Goal: Task Accomplishment & Management: Manage account settings

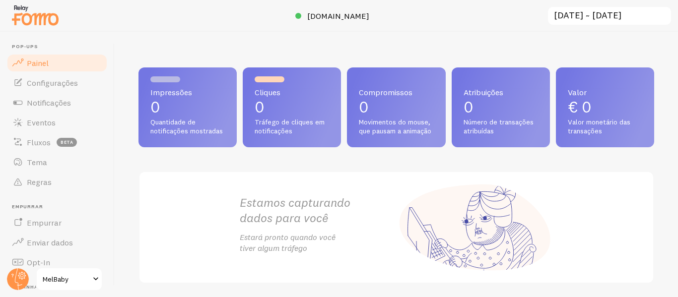
drag, startPoint x: 284, startPoint y: 175, endPoint x: 225, endPoint y: 185, distance: 59.8
click at [228, 185] on div "Estamos capturando dados para você Estará pronto quando você tiver algum tráfego" at bounding box center [396, 227] width 337 height 111
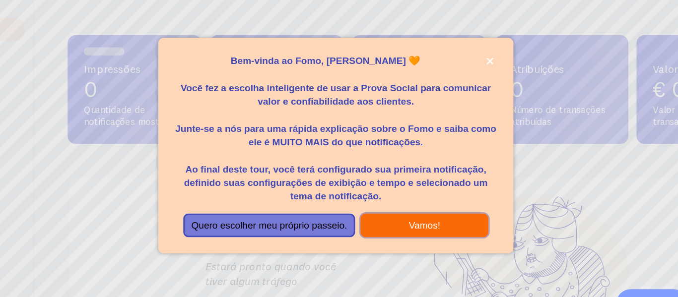
click at [386, 198] on button "Vamos!" at bounding box center [400, 207] width 94 height 18
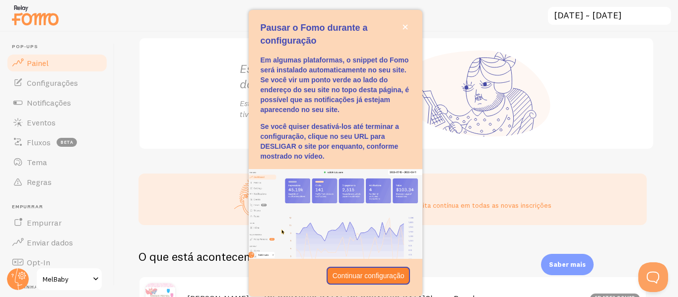
scroll to position [168, 0]
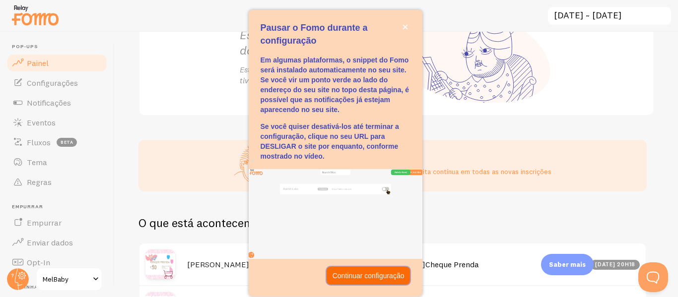
click at [367, 273] on font "Continuar configuração" at bounding box center [368, 276] width 72 height 8
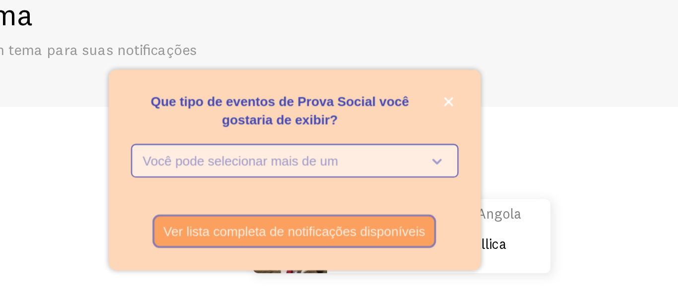
click at [378, 144] on p "Você pode selecionar mais de um" at bounding box center [328, 144] width 148 height 10
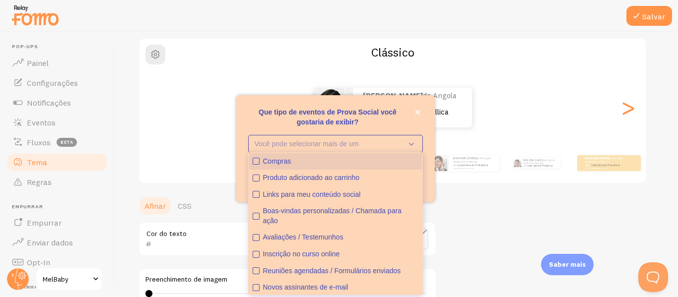
type button "0"
click at [283, 160] on font "Compras" at bounding box center [277, 161] width 28 height 8
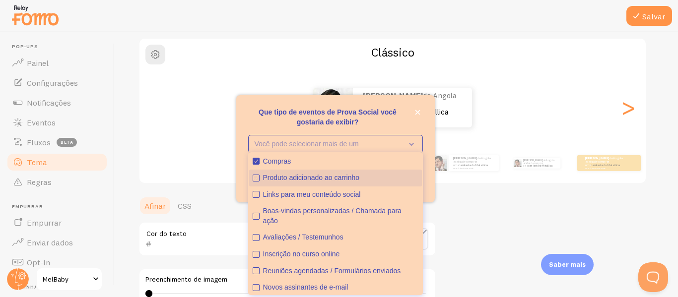
click at [290, 177] on font "Produto adicionado ao carrinho" at bounding box center [311, 178] width 97 height 8
click at [363, 111] on font "Que tipo de eventos de Prova Social você gostaria de exibir?" at bounding box center [327, 117] width 138 height 18
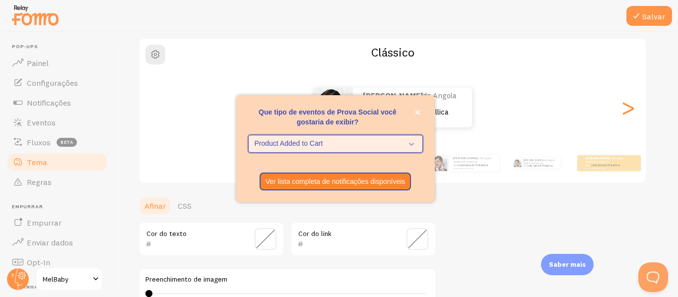
click at [378, 146] on span "Product Added to Cart" at bounding box center [328, 144] width 148 height 10
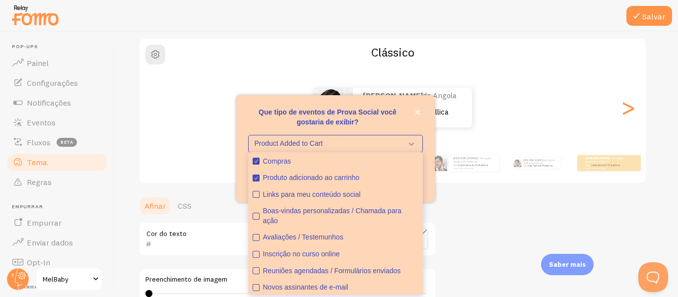
click at [375, 118] on p "Que tipo de eventos de Prova Social você gostaria de exibir?" at bounding box center [335, 117] width 175 height 20
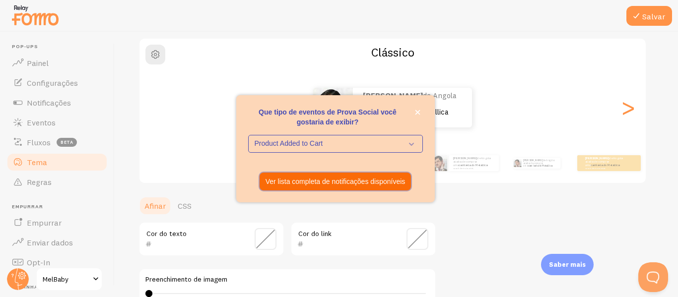
click at [329, 181] on font "Ver lista completa de notificações disponíveis" at bounding box center [335, 182] width 140 height 8
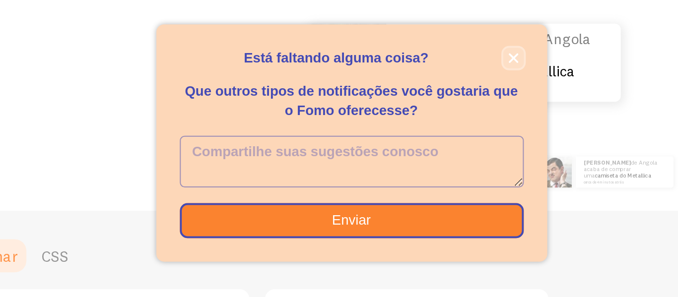
click at [416, 106] on icon "fechar," at bounding box center [417, 105] width 5 height 5
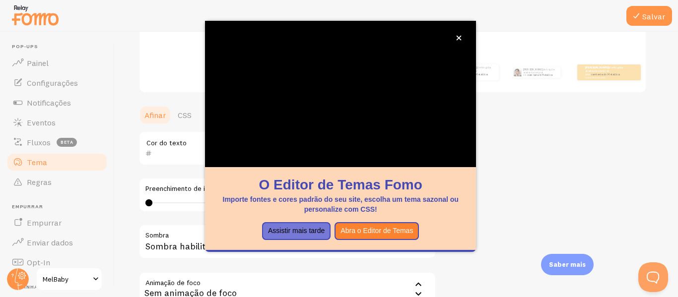
scroll to position [164, 0]
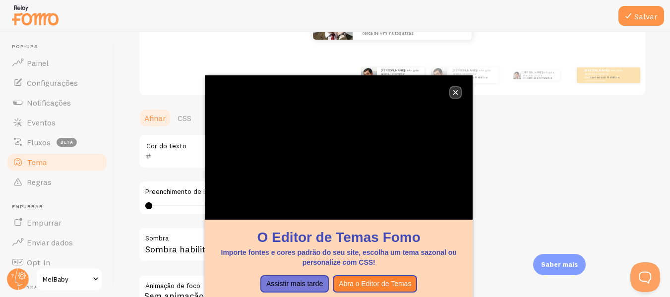
click at [458, 91] on icon "fechar," at bounding box center [455, 92] width 5 height 5
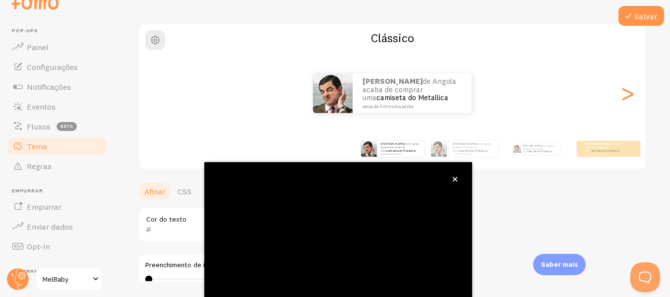
scroll to position [118, 0]
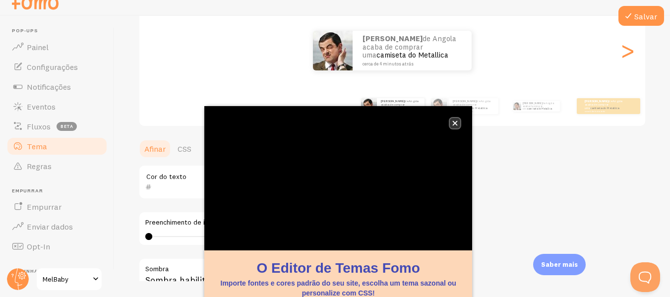
click at [454, 124] on icon "fechar," at bounding box center [454, 123] width 5 height 5
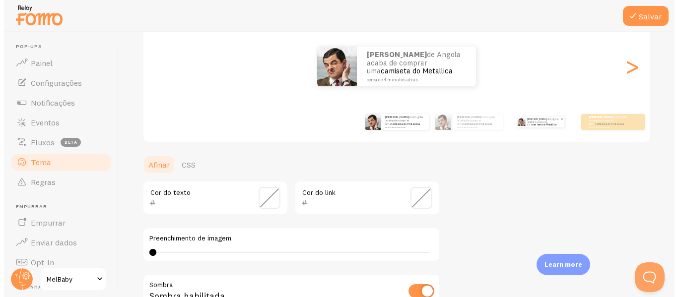
scroll to position [0, 0]
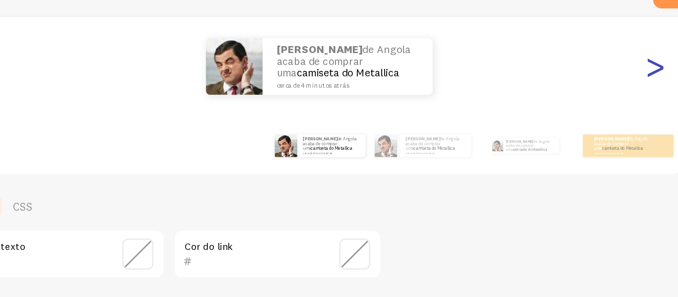
click at [625, 72] on font ">" at bounding box center [628, 66] width 16 height 33
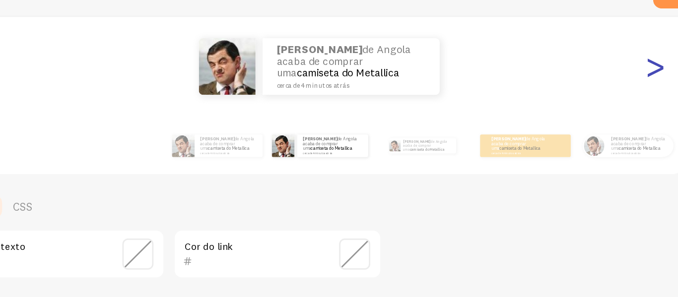
click at [625, 72] on font ">" at bounding box center [628, 66] width 16 height 33
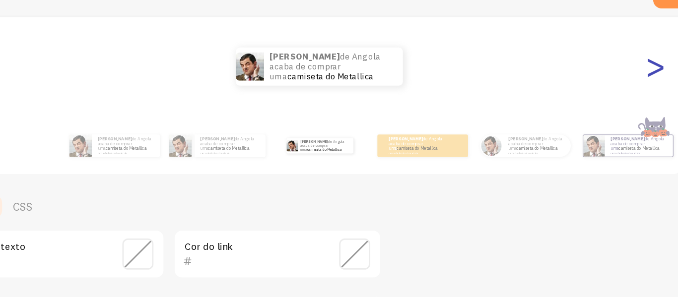
click at [625, 72] on font ">" at bounding box center [628, 66] width 16 height 33
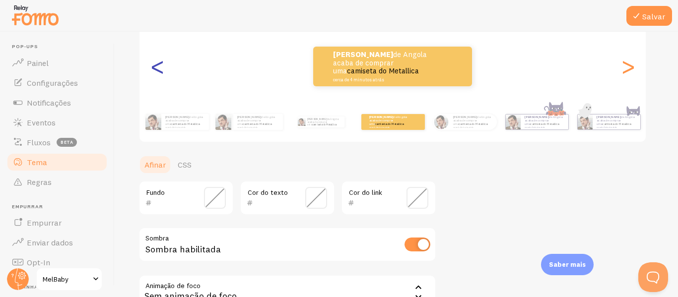
click at [158, 66] on font "<" at bounding box center [157, 66] width 16 height 33
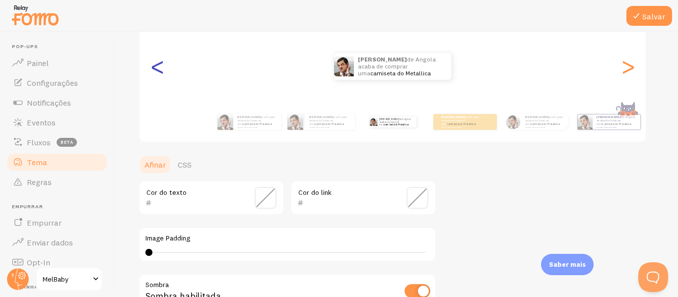
click at [158, 66] on font "<" at bounding box center [157, 66] width 16 height 33
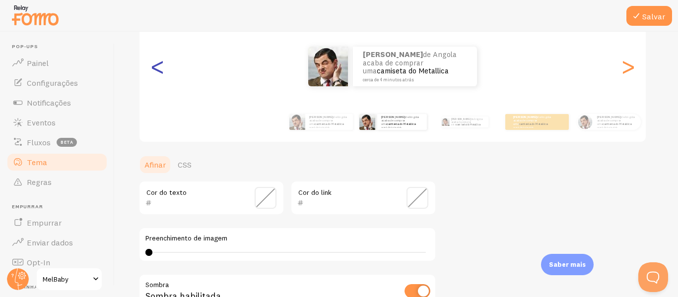
click at [158, 66] on font "<" at bounding box center [157, 66] width 16 height 33
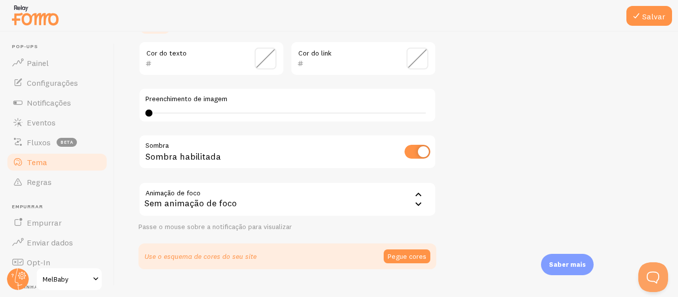
scroll to position [277, 0]
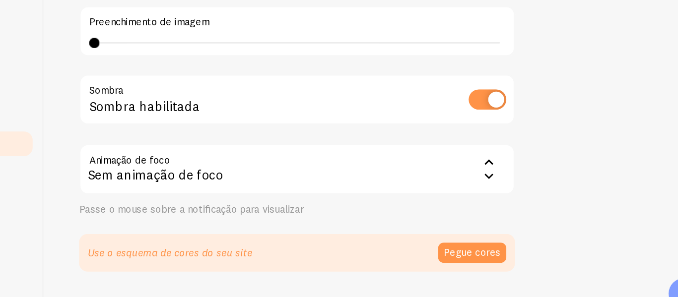
click at [292, 180] on div "Sem animação de foco" at bounding box center [287, 179] width 298 height 35
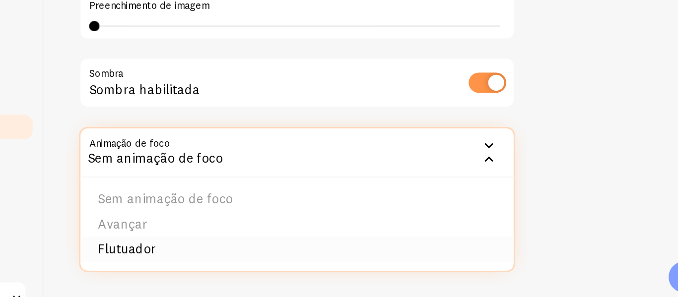
click at [257, 250] on li "Flutuador" at bounding box center [287, 245] width 296 height 17
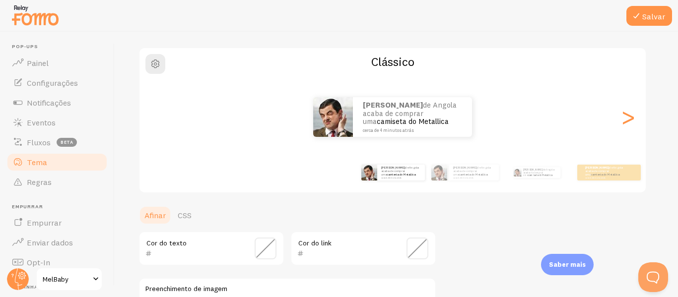
scroll to position [54, 0]
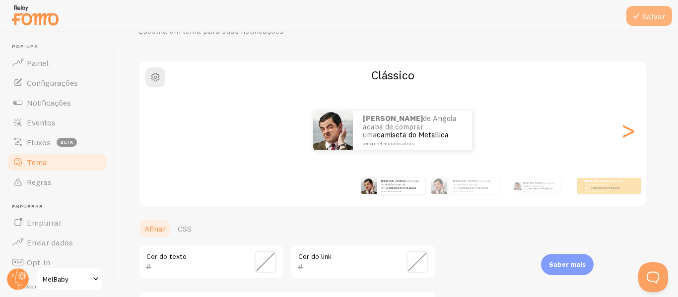
click at [647, 15] on font "Salvar" at bounding box center [653, 16] width 23 height 10
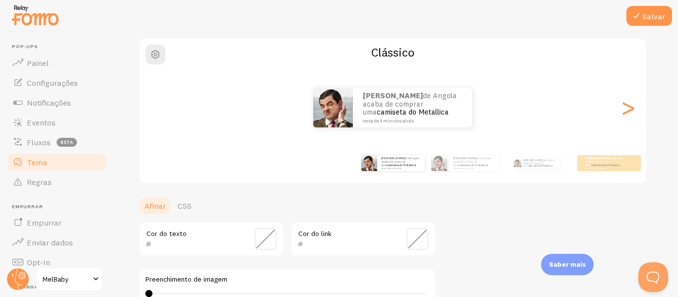
scroll to position [0, 0]
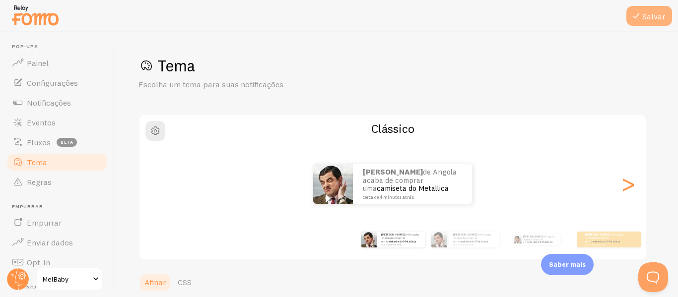
click at [643, 17] on font "Salvar" at bounding box center [653, 16] width 23 height 10
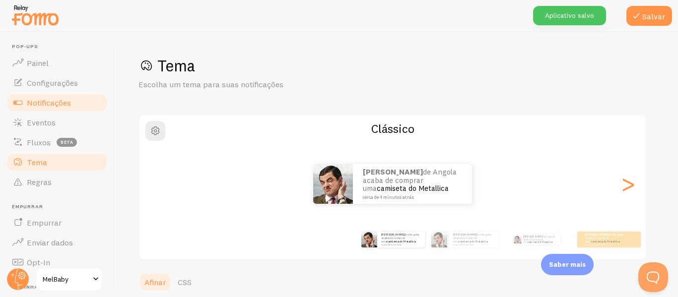
click at [64, 98] on font "Notificações" at bounding box center [49, 103] width 44 height 10
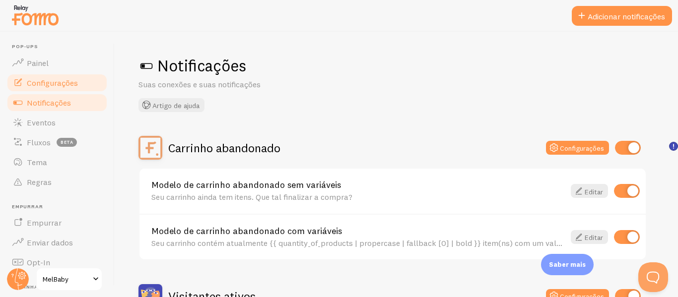
click at [50, 79] on font "Configurações" at bounding box center [52, 83] width 51 height 10
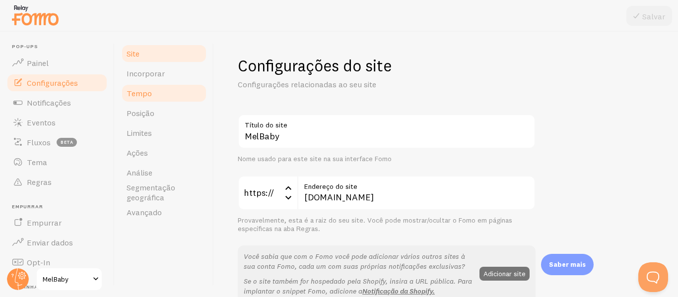
click at [160, 98] on link "Tempo" at bounding box center [164, 93] width 87 height 20
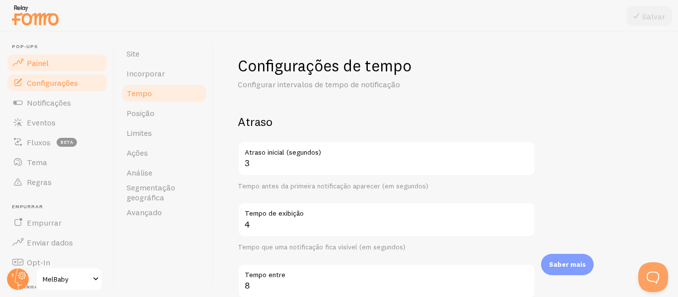
click at [40, 60] on font "Painel" at bounding box center [38, 63] width 22 height 10
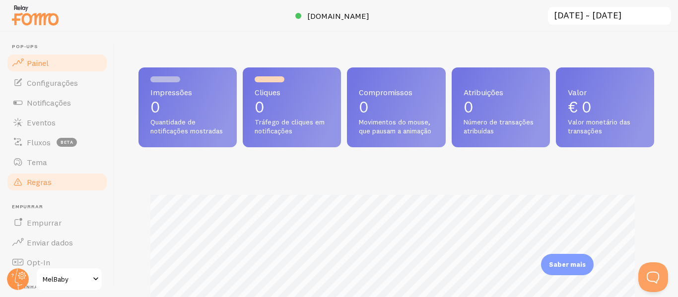
scroll to position [495806, 495559]
click at [371, 14] on span at bounding box center [377, 16] width 12 height 12
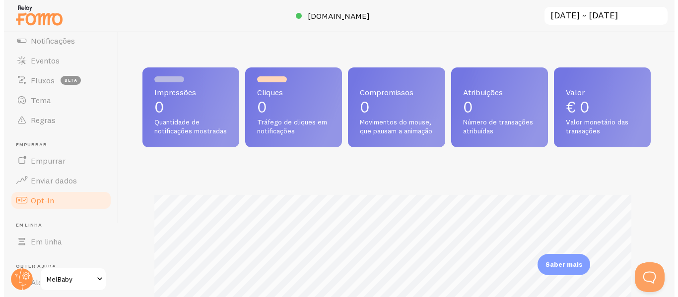
scroll to position [260, 508]
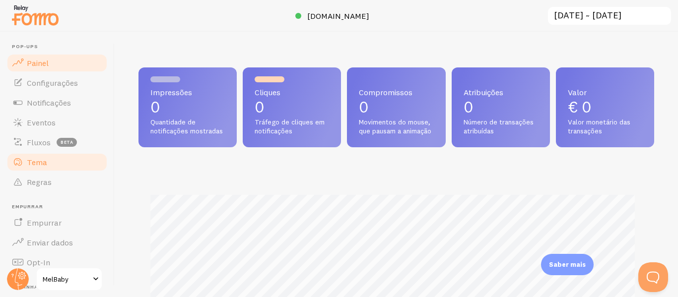
click at [40, 162] on font "Tema" at bounding box center [37, 162] width 20 height 10
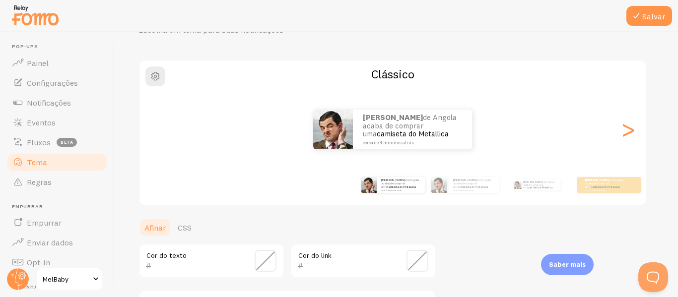
scroll to position [59, 0]
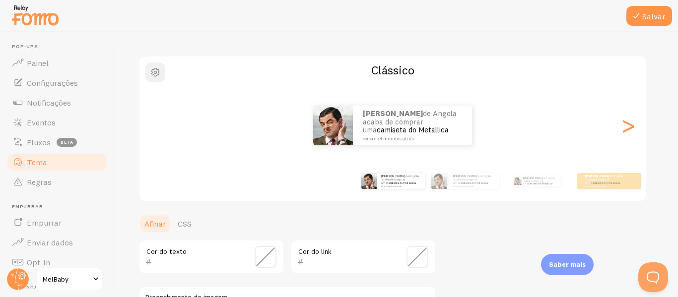
click at [160, 73] on span "button" at bounding box center [155, 72] width 12 height 12
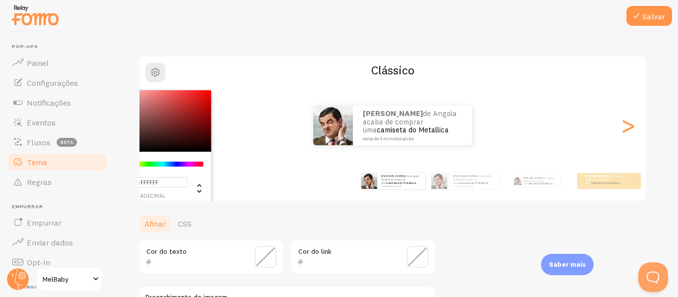
click at [240, 59] on div "#FFFFFF hexadecimal 255 r 255 g 255 b 0 h 0% s 100% eu Clássico [PERSON_NAME] d…" at bounding box center [392, 129] width 508 height 146
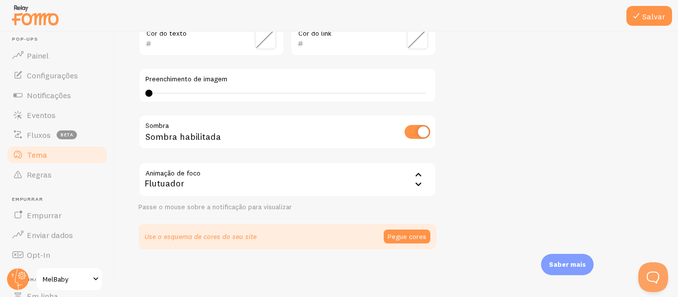
scroll to position [0, 0]
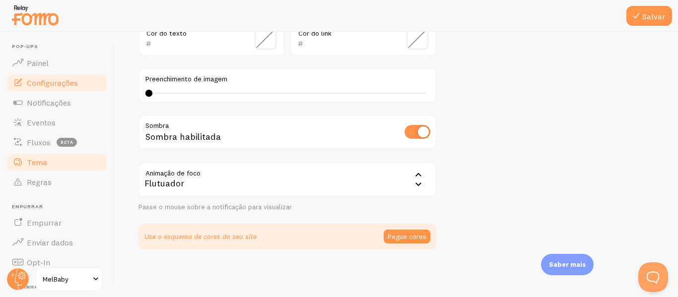
click at [58, 85] on font "Configurações" at bounding box center [52, 83] width 51 height 10
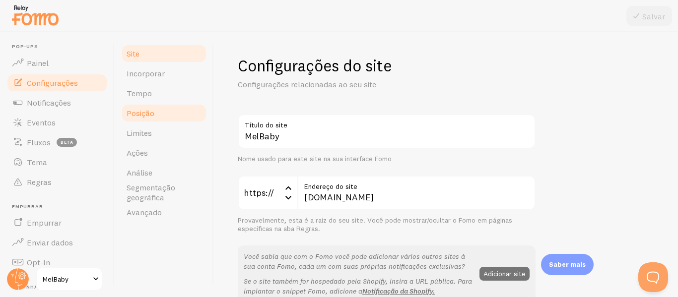
click at [161, 115] on link "Posição" at bounding box center [164, 113] width 87 height 20
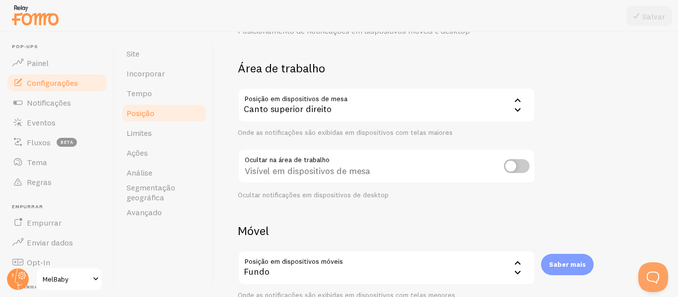
scroll to position [54, 0]
click at [434, 105] on div "Canto superior direito" at bounding box center [387, 104] width 298 height 35
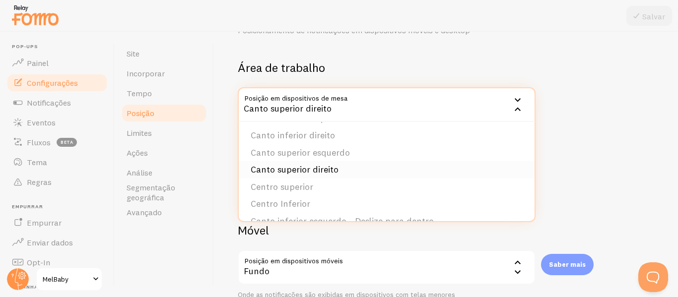
scroll to position [0, 0]
click at [356, 139] on li "Canto inferior esquerdo" at bounding box center [387, 136] width 296 height 17
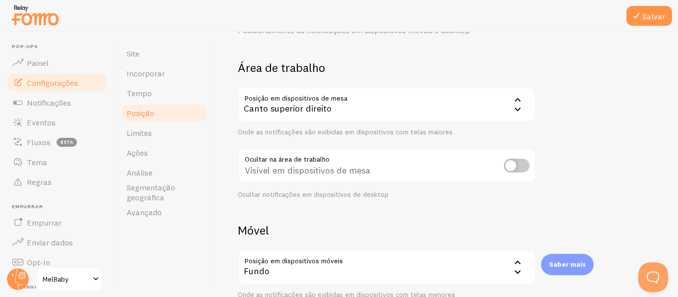
click at [655, 5] on div at bounding box center [339, 16] width 678 height 32
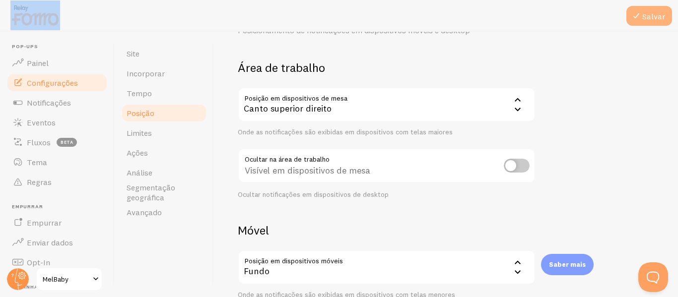
click at [651, 14] on font "Salvar" at bounding box center [653, 16] width 23 height 10
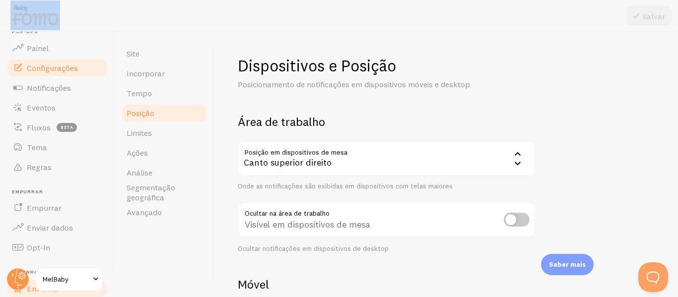
scroll to position [13, 0]
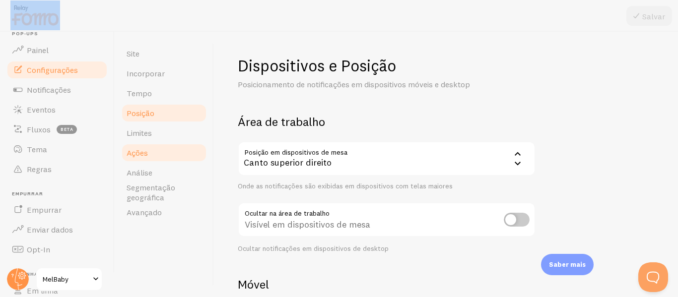
click at [150, 144] on link "Ações" at bounding box center [164, 153] width 87 height 20
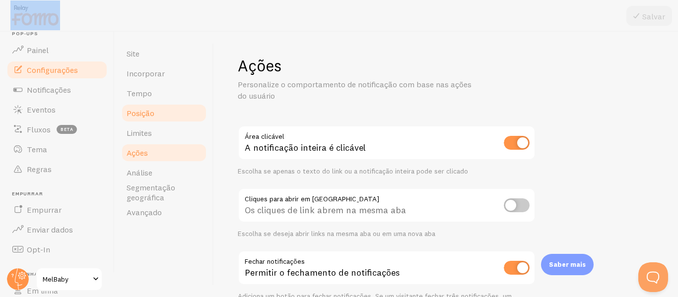
click at [154, 107] on link "Posição" at bounding box center [164, 113] width 87 height 20
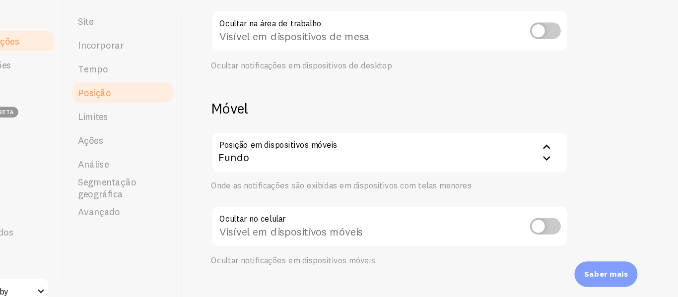
scroll to position [158, 0]
click at [447, 167] on div "Fundo" at bounding box center [387, 163] width 298 height 35
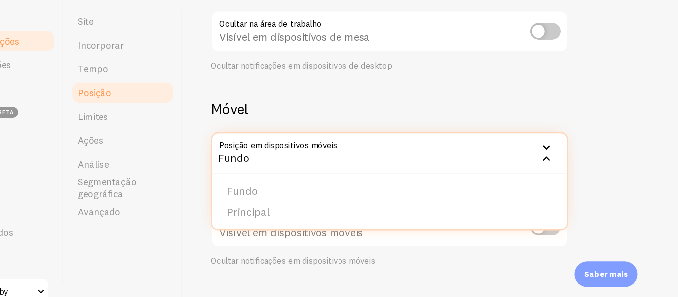
click at [447, 167] on div "Fundo" at bounding box center [387, 163] width 298 height 35
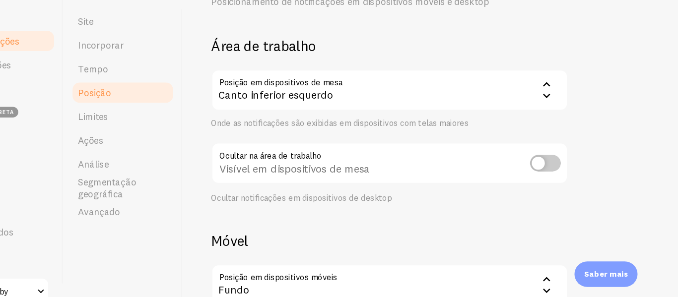
scroll to position [0, 0]
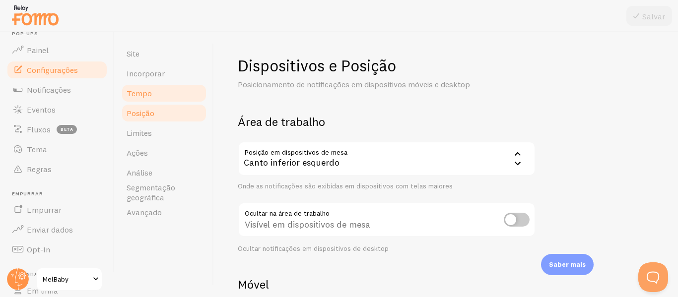
click at [178, 92] on link "Tempo" at bounding box center [164, 93] width 87 height 20
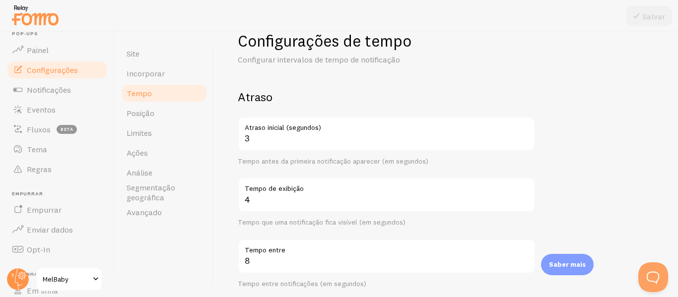
scroll to position [24, 0]
click at [162, 68] on link "Incorporar" at bounding box center [164, 73] width 87 height 20
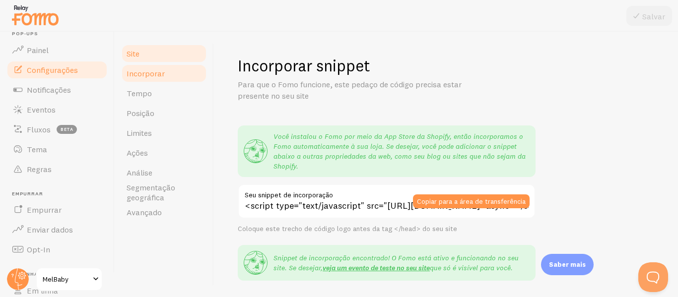
click at [164, 54] on link "Site" at bounding box center [164, 54] width 87 height 20
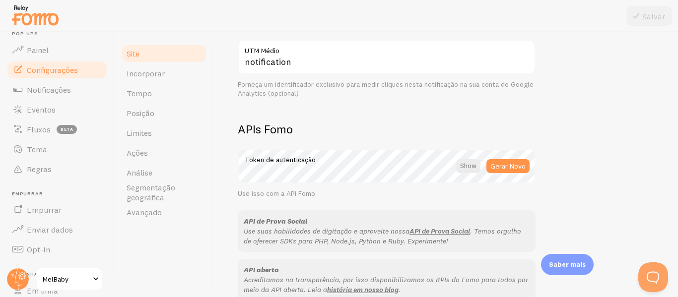
scroll to position [639, 0]
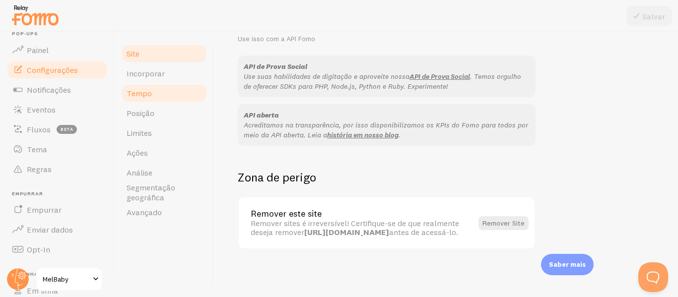
click at [160, 92] on link "Tempo" at bounding box center [164, 93] width 87 height 20
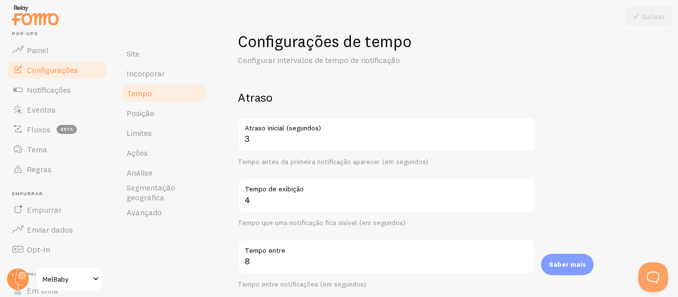
scroll to position [30, 0]
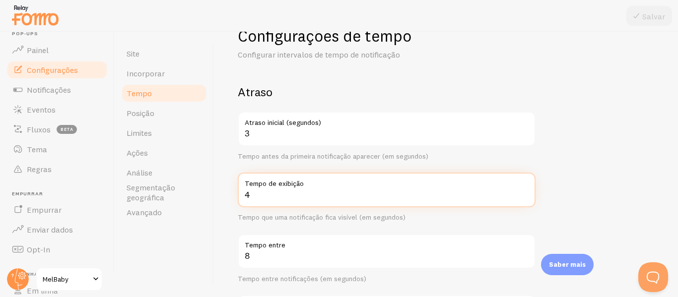
click at [258, 197] on input "4" at bounding box center [387, 190] width 298 height 35
click at [525, 191] on input "5" at bounding box center [387, 190] width 298 height 35
click at [525, 191] on input "6" at bounding box center [387, 190] width 298 height 35
click at [525, 191] on input "8" at bounding box center [387, 190] width 298 height 35
click at [525, 191] on input "9" at bounding box center [387, 190] width 298 height 35
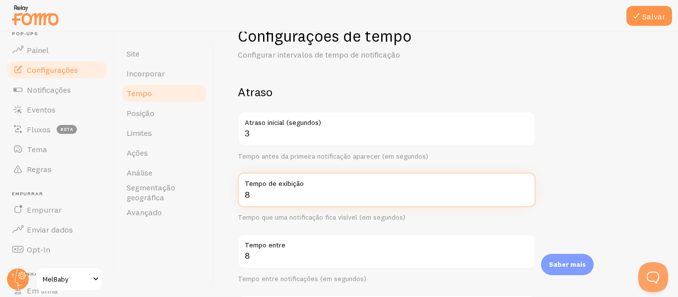
type input "8"
click at [524, 196] on input "8" at bounding box center [387, 190] width 298 height 35
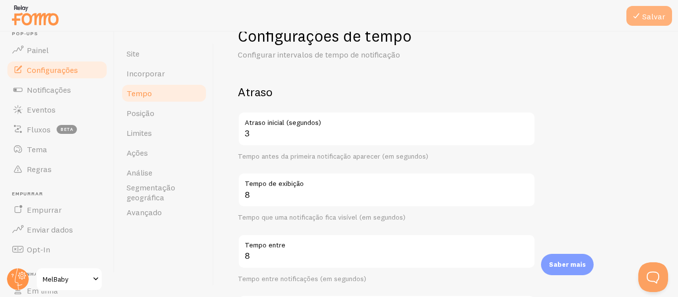
click at [641, 10] on icon at bounding box center [636, 16] width 12 height 12
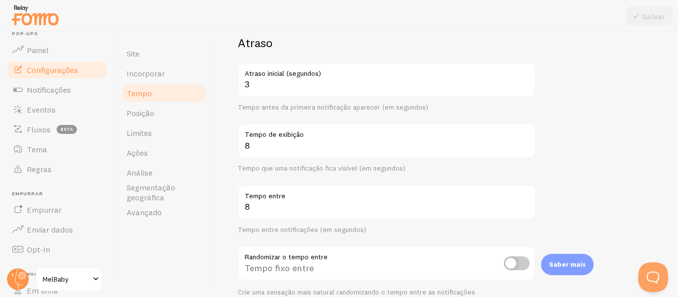
scroll to position [0, 0]
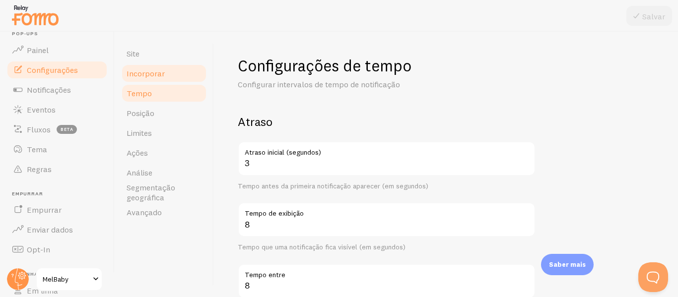
click at [147, 74] on font "Incorporar" at bounding box center [145, 73] width 38 height 10
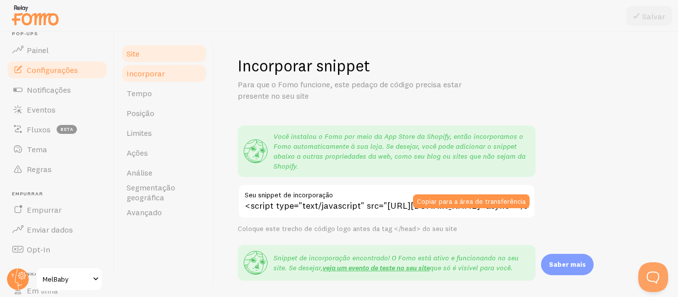
click at [149, 56] on link "Site" at bounding box center [164, 54] width 87 height 20
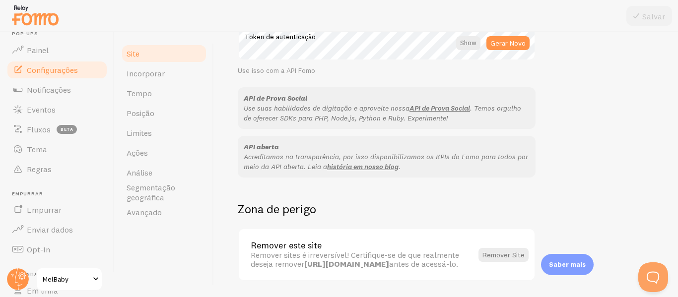
scroll to position [639, 0]
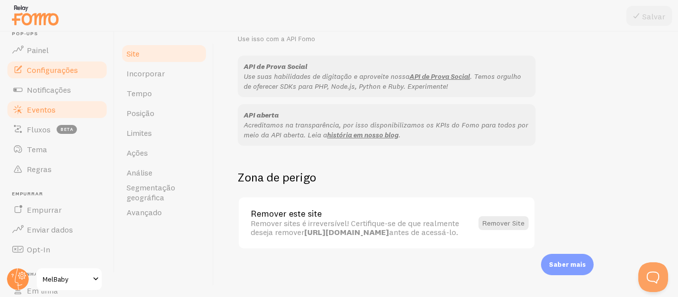
click at [48, 108] on font "Eventos" at bounding box center [41, 110] width 29 height 10
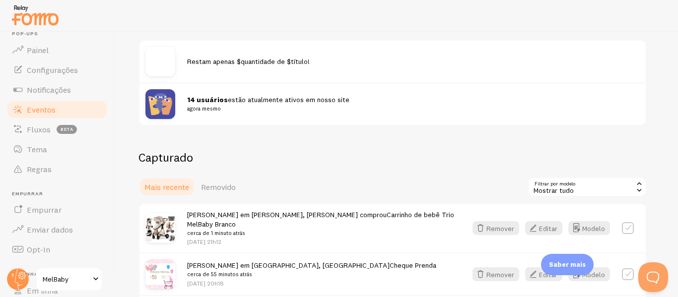
scroll to position [127, 0]
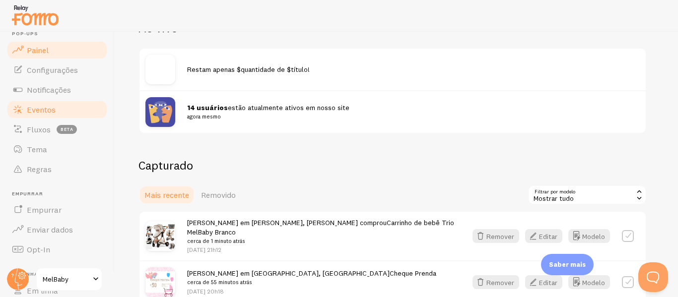
click at [53, 58] on link "Painel" at bounding box center [57, 50] width 102 height 20
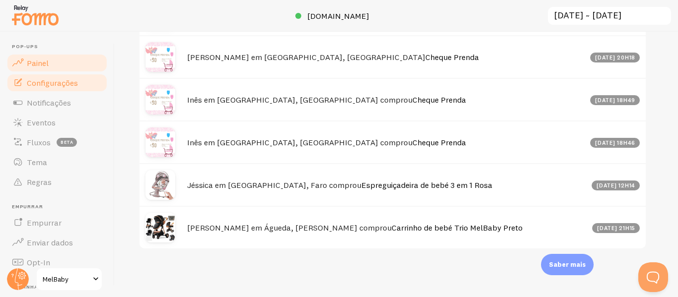
click at [78, 86] on link "Configurações" at bounding box center [57, 83] width 102 height 20
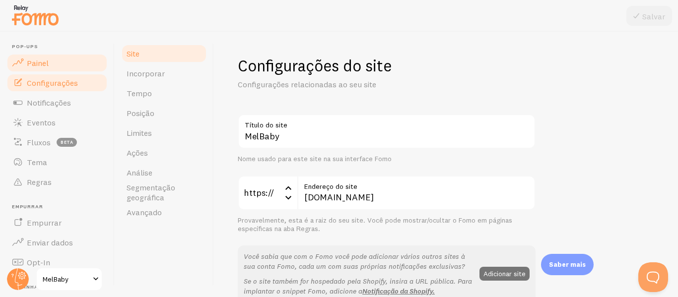
click at [54, 58] on link "Painel" at bounding box center [57, 63] width 102 height 20
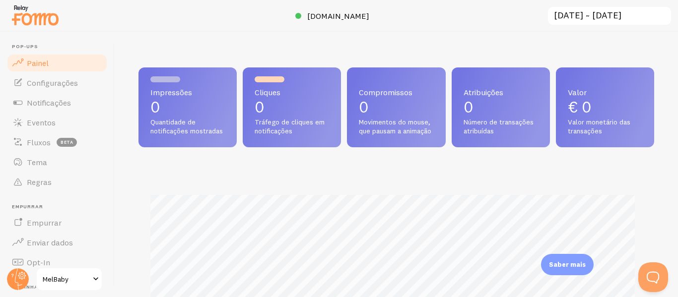
scroll to position [0, 0]
